Goal: Find specific page/section: Find specific page/section

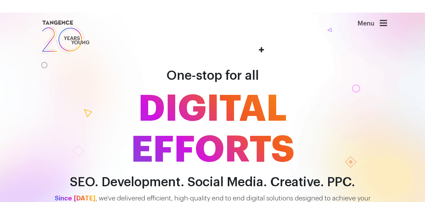
click at [360, 44] on div "Menu" at bounding box center [362, 37] width 60 height 36
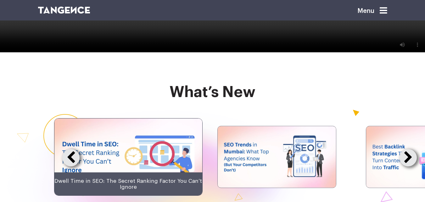
scroll to position [1469, 0]
